Goal: Answer question/provide support

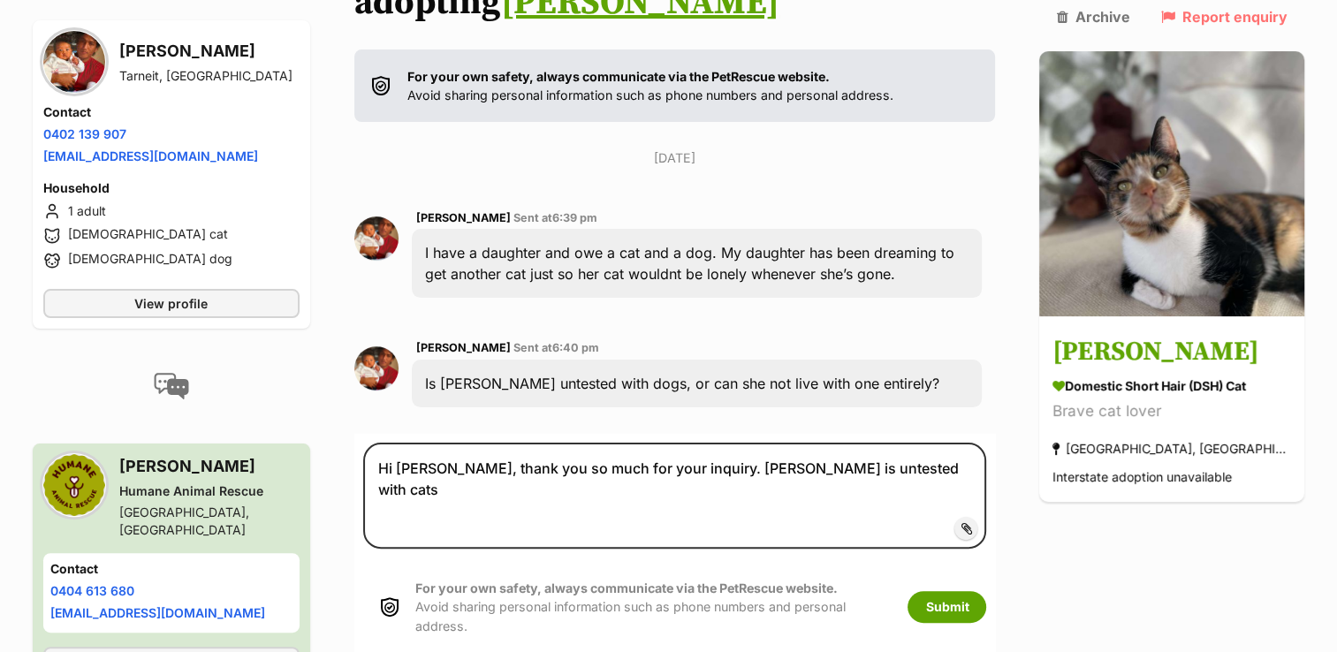
click at [442, 443] on textarea "Hi Jemy, thank you so much for your inquiry. Griselda is untested with cats" at bounding box center [675, 496] width 624 height 106
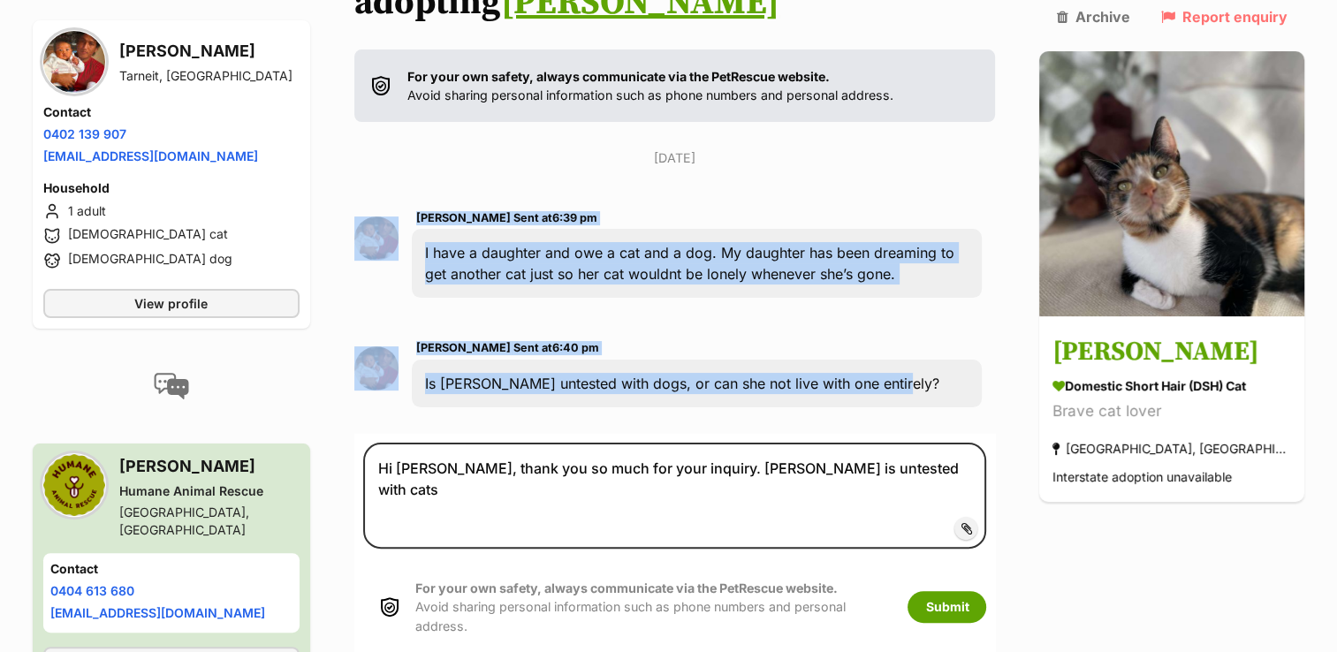
drag, startPoint x: 937, startPoint y: 320, endPoint x: 353, endPoint y: 160, distance: 605.4
click at [353, 160] on div "Back to all conversations 💌 Conversation participant details Jemy Ngun Tarneit,…" at bounding box center [668, 325] width 1299 height 875
copy div "Jemy Ngun Sent at 6:39 pm I have a daughter and owe a cat and a dog. My daughte…"
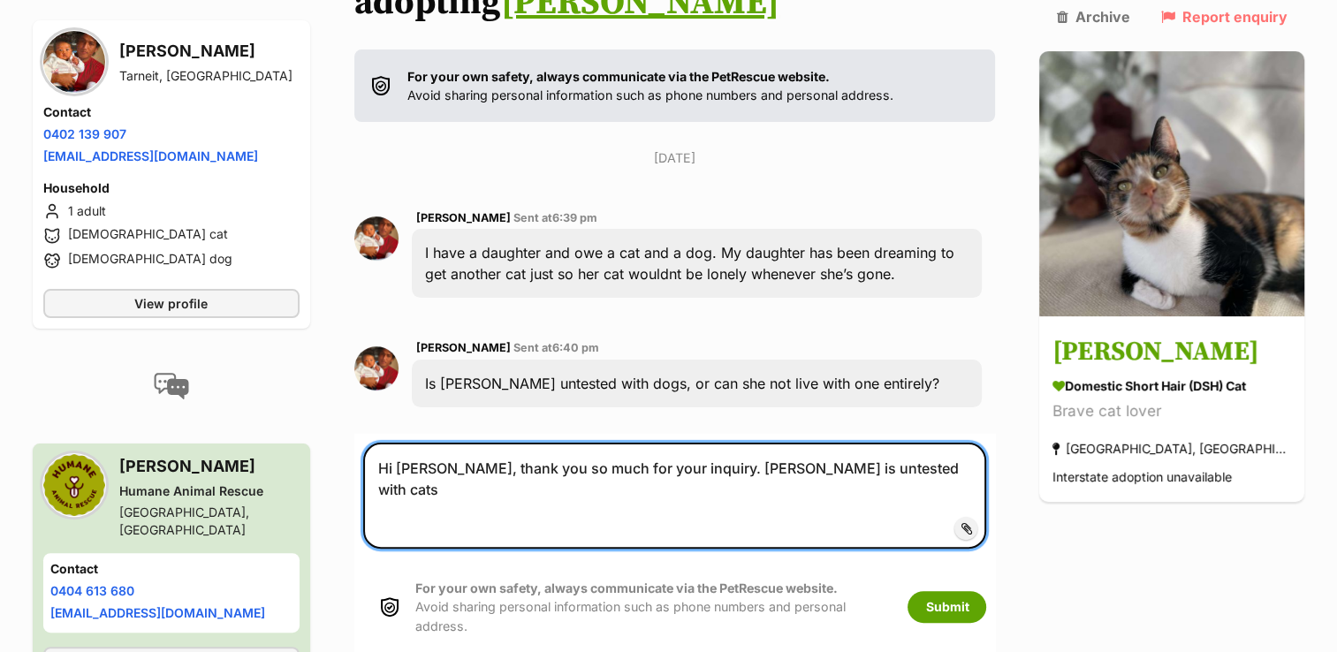
click at [933, 443] on textarea "Hi Jemy, thank you so much for your inquiry. Griselda is untested with cats" at bounding box center [675, 496] width 624 height 106
drag, startPoint x: 933, startPoint y: 426, endPoint x: 304, endPoint y: 465, distance: 630.2
click at [304, 465] on div "Back to all conversations 💌 Conversation participant details Jemy Ngun Tarneit,…" at bounding box center [668, 325] width 1299 height 875
paste textarea "Griselda is untested with dogs, and unfortunately we’re unable to test her ours…"
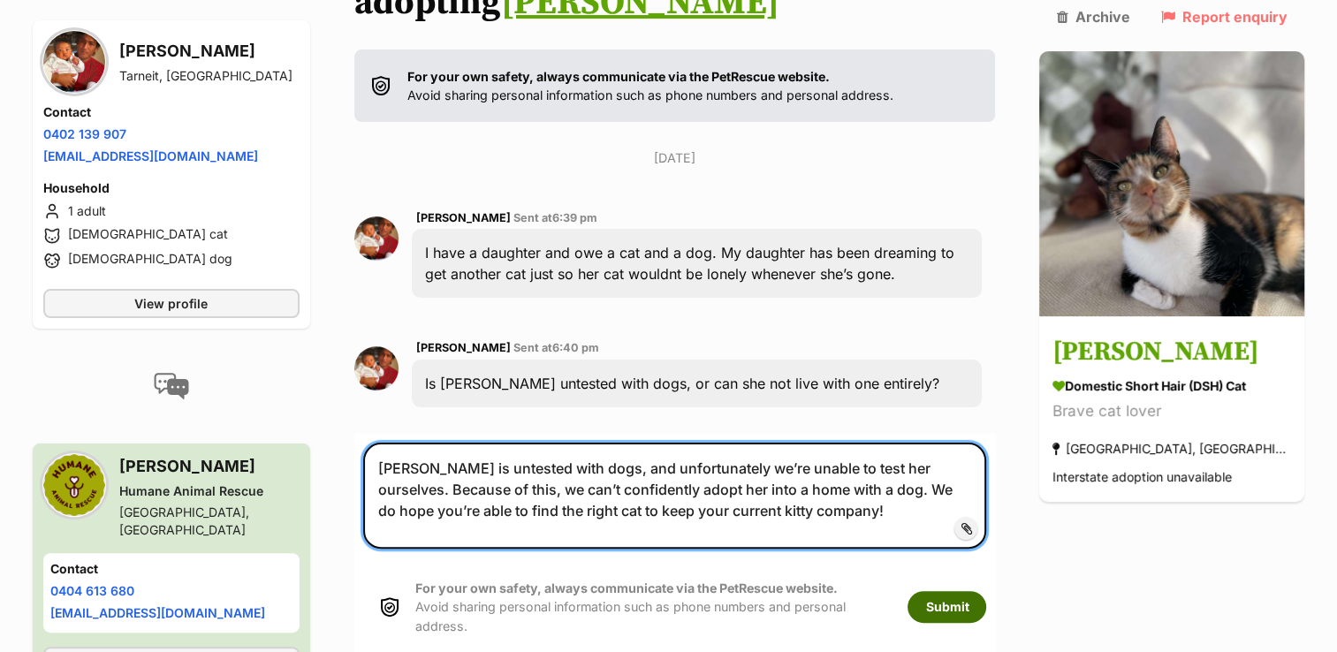
type textarea "[PERSON_NAME] is untested with dogs, and unfortunately we’re unable to test her…"
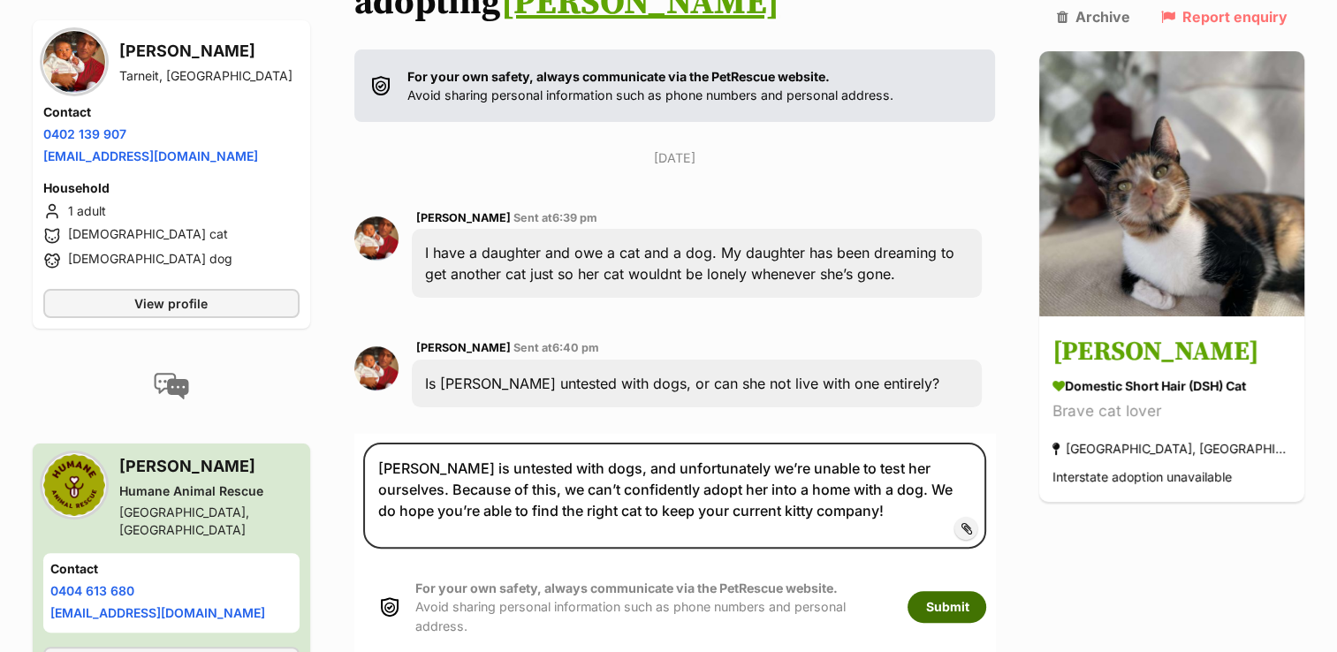
click at [984, 591] on button "Submit" at bounding box center [946, 607] width 79 height 32
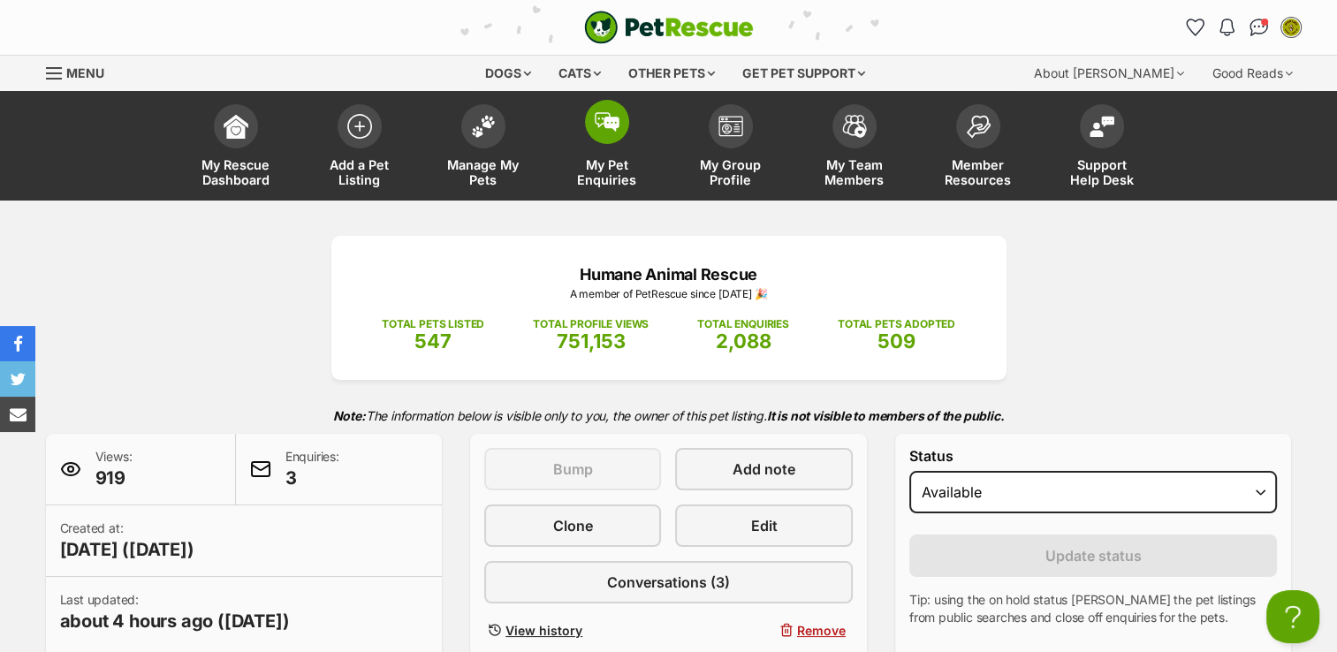
click at [604, 163] on span "My Pet Enquiries" at bounding box center [607, 172] width 80 height 30
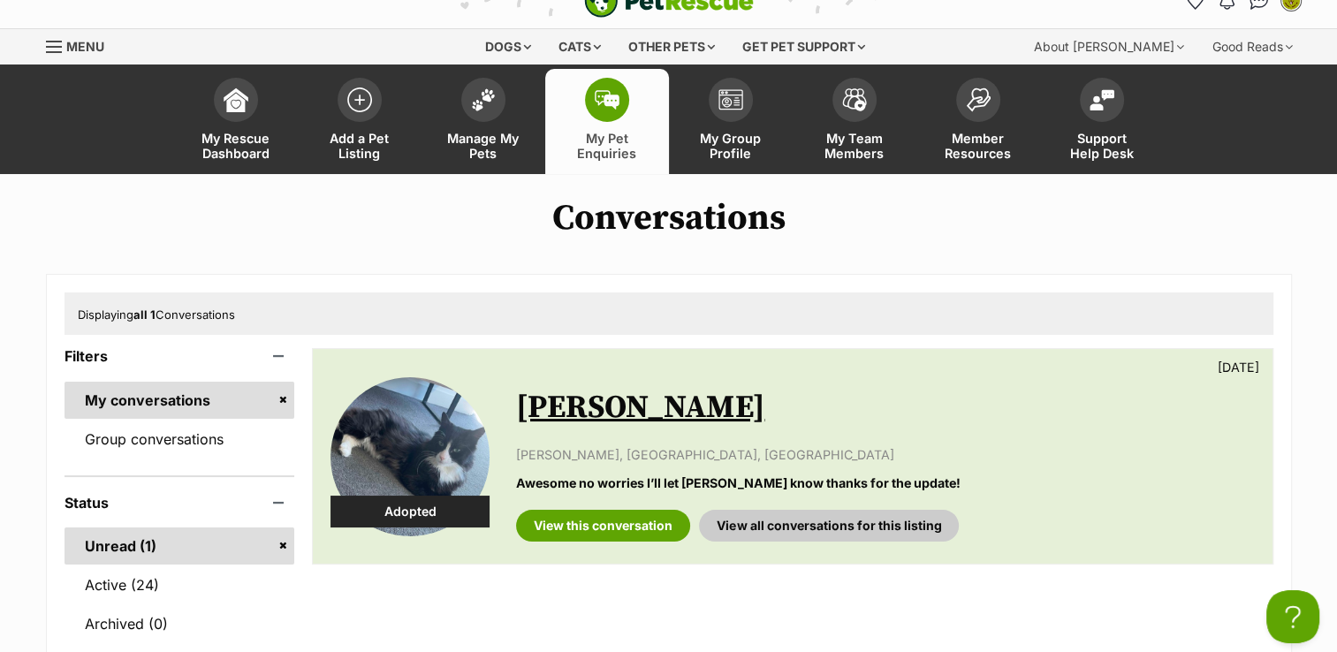
scroll to position [25, 0]
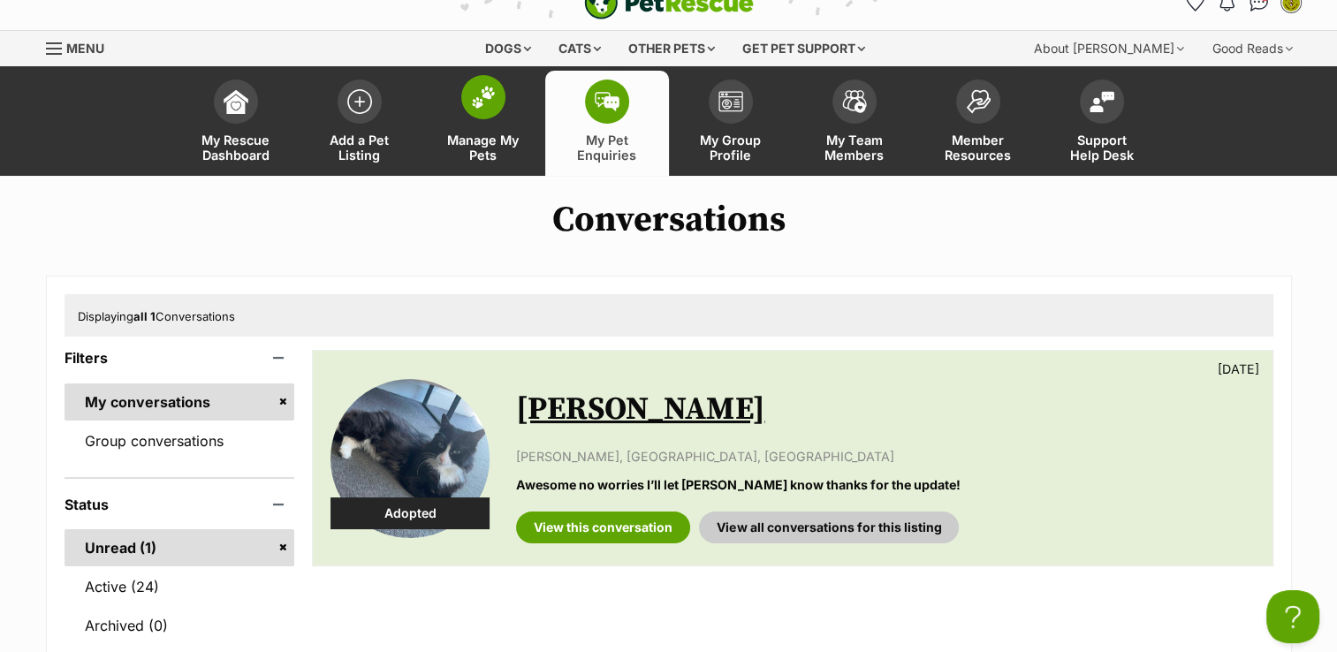
click at [470, 114] on span at bounding box center [483, 97] width 44 height 44
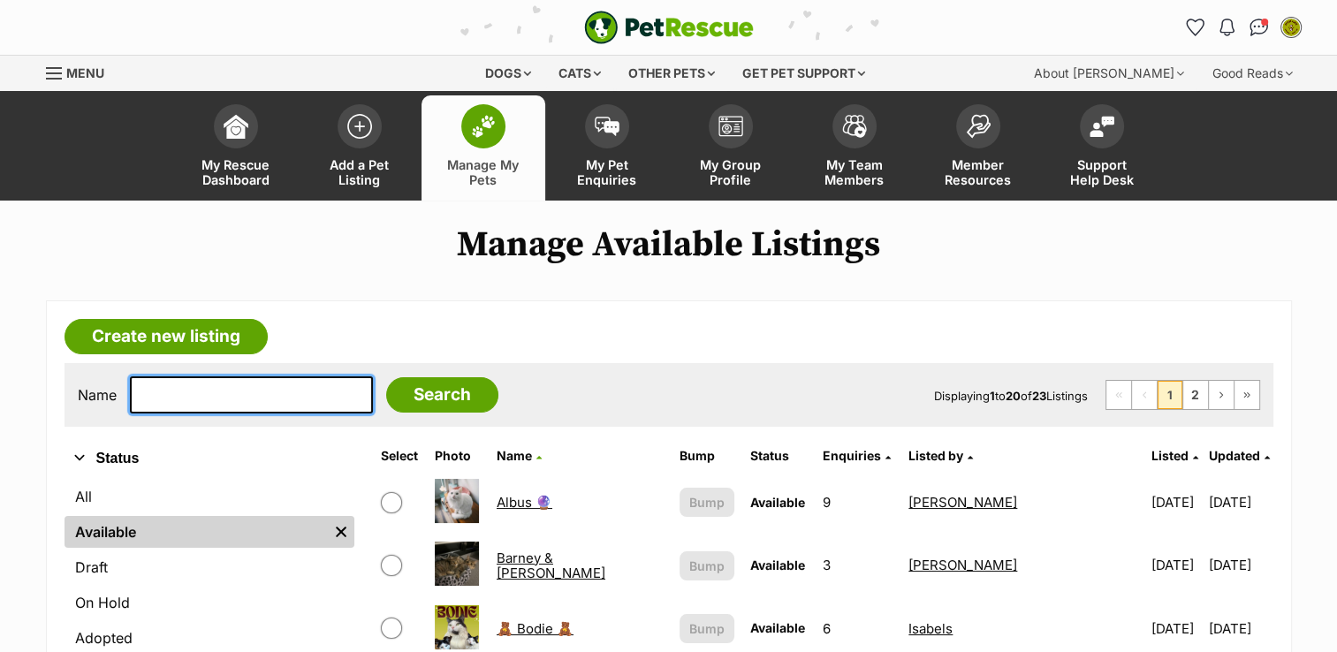
click at [205, 393] on input "text" at bounding box center [251, 394] width 243 height 37
type input "griselda"
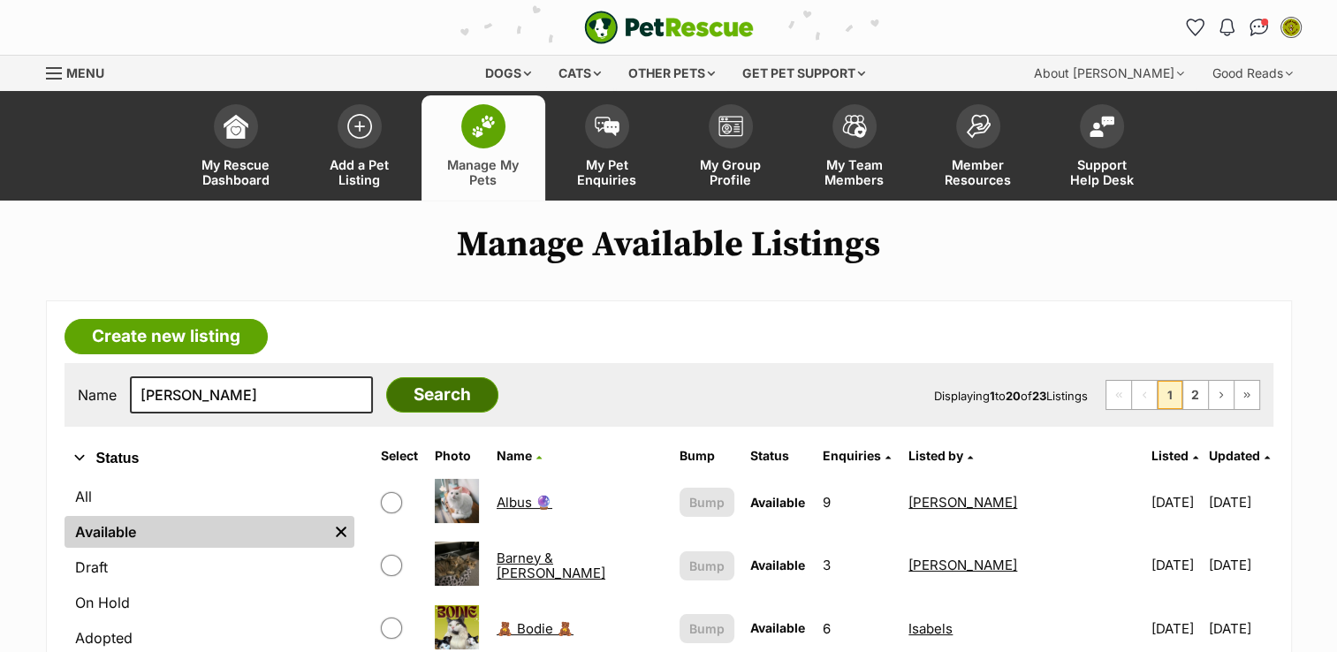
click at [398, 391] on input "Search" at bounding box center [442, 394] width 112 height 35
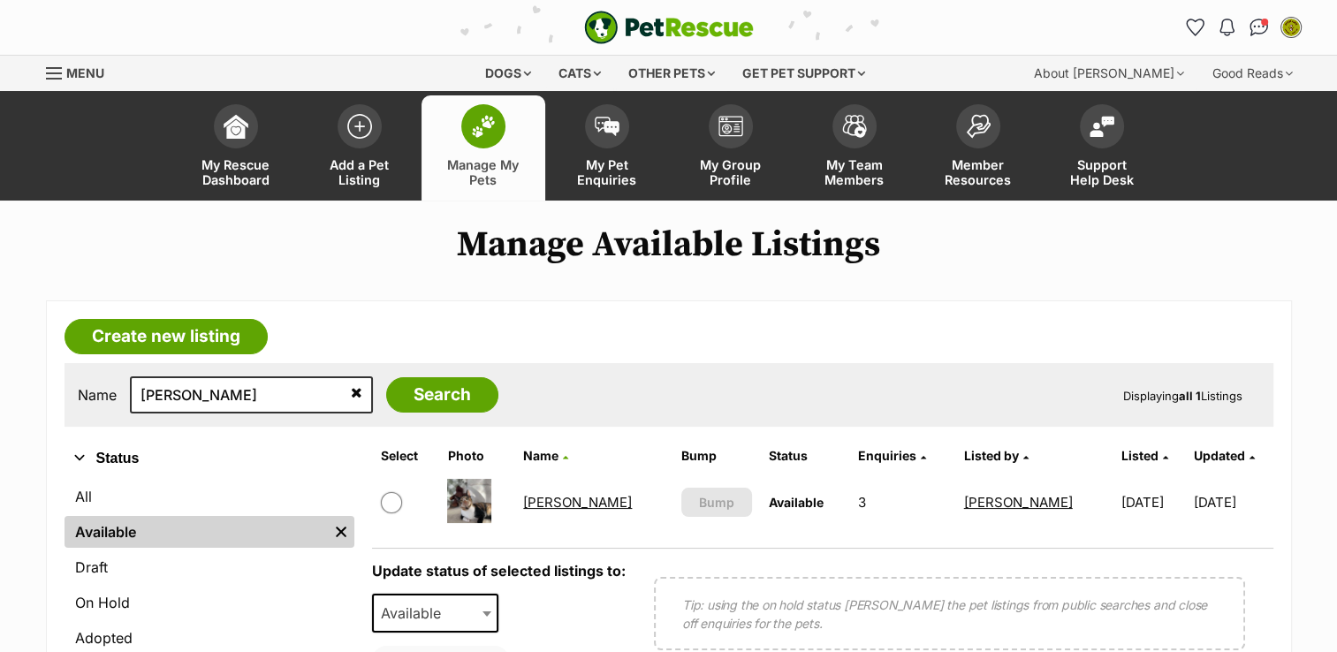
click at [560, 494] on link "[PERSON_NAME]" at bounding box center [577, 502] width 109 height 17
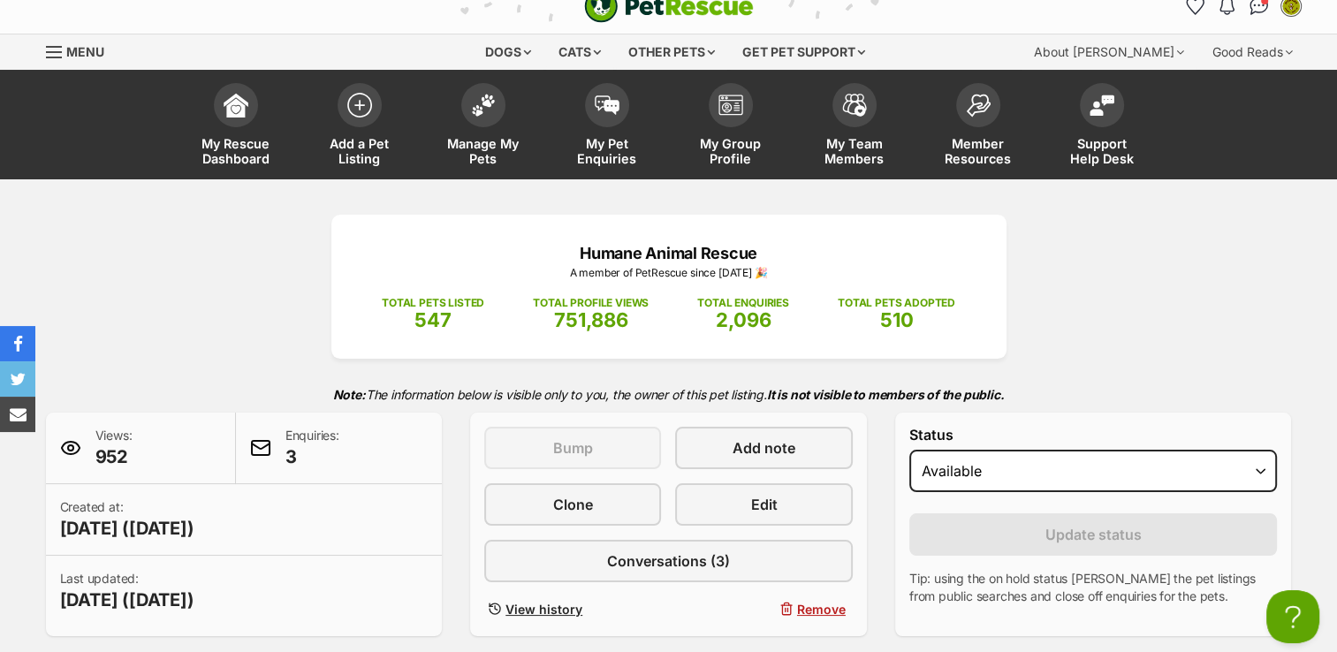
scroll to position [21, 0]
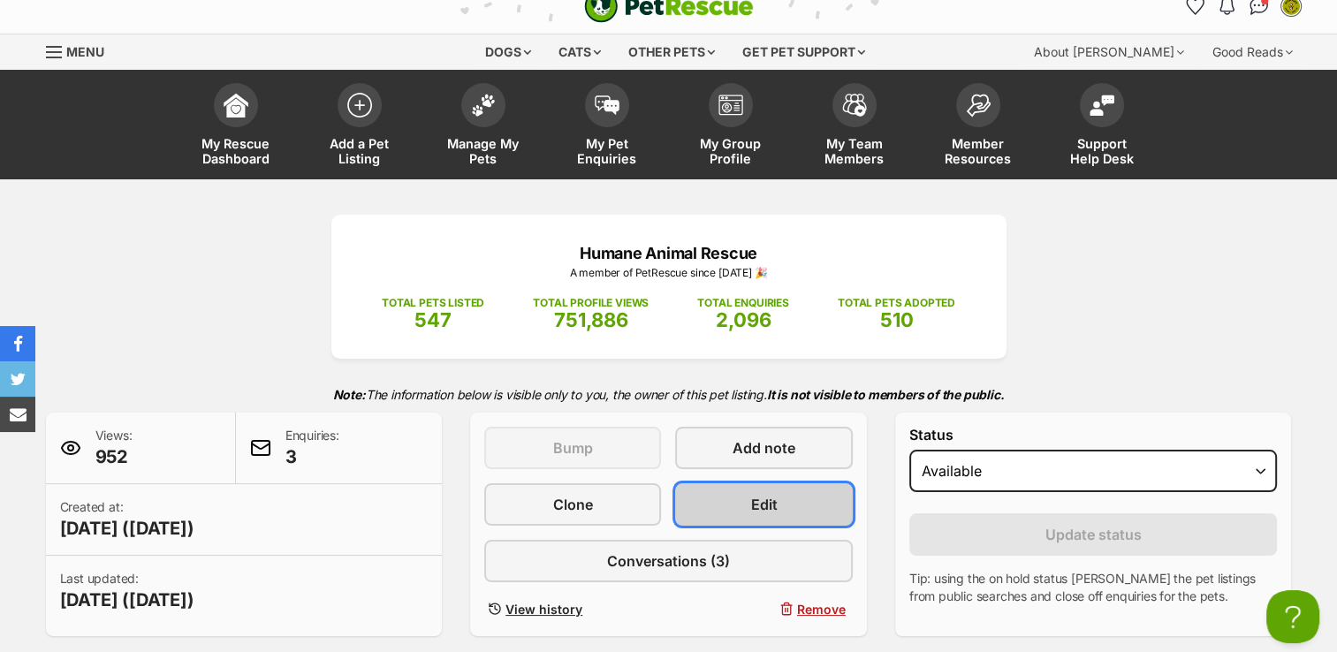
click at [785, 489] on link "Edit" at bounding box center [763, 504] width 177 height 42
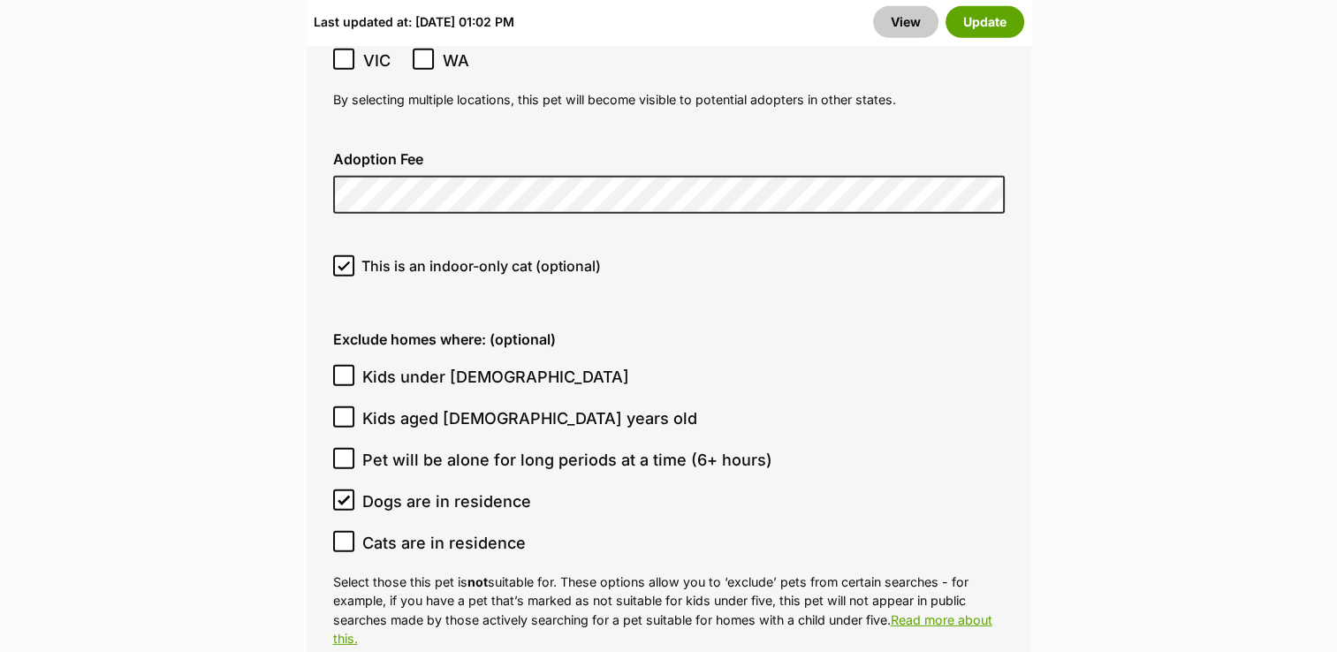
scroll to position [5133, 0]
click at [954, 24] on button "Update" at bounding box center [984, 22] width 79 height 32
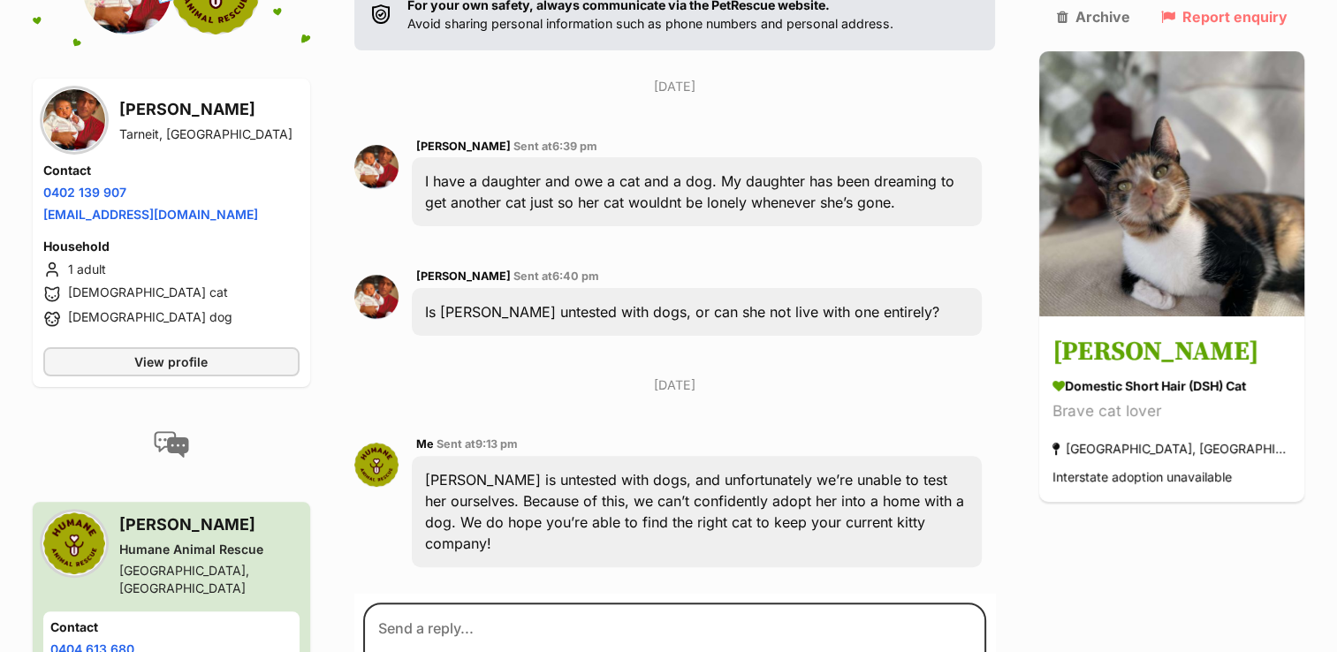
scroll to position [523, 0]
